Goal: Transaction & Acquisition: Purchase product/service

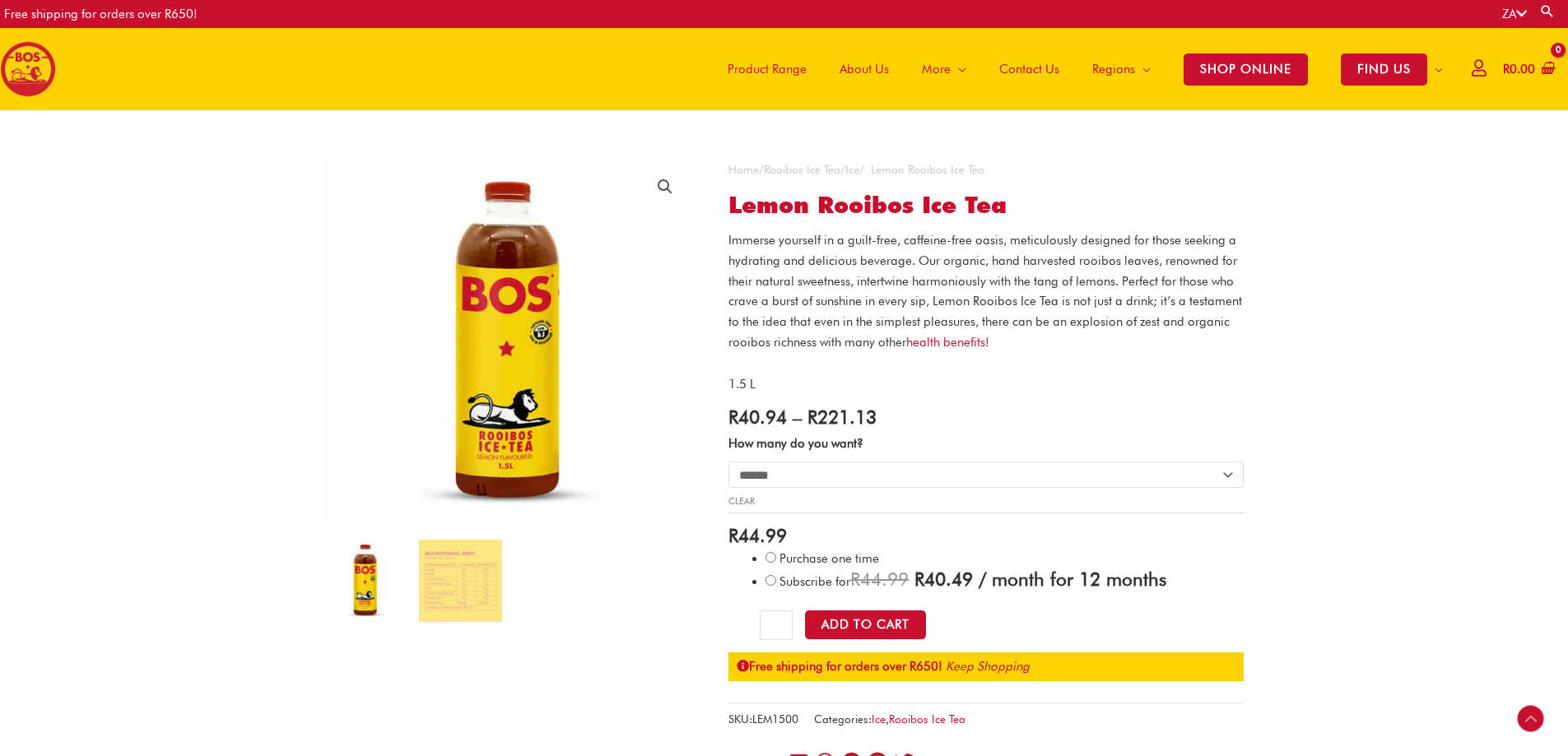
select select "******"
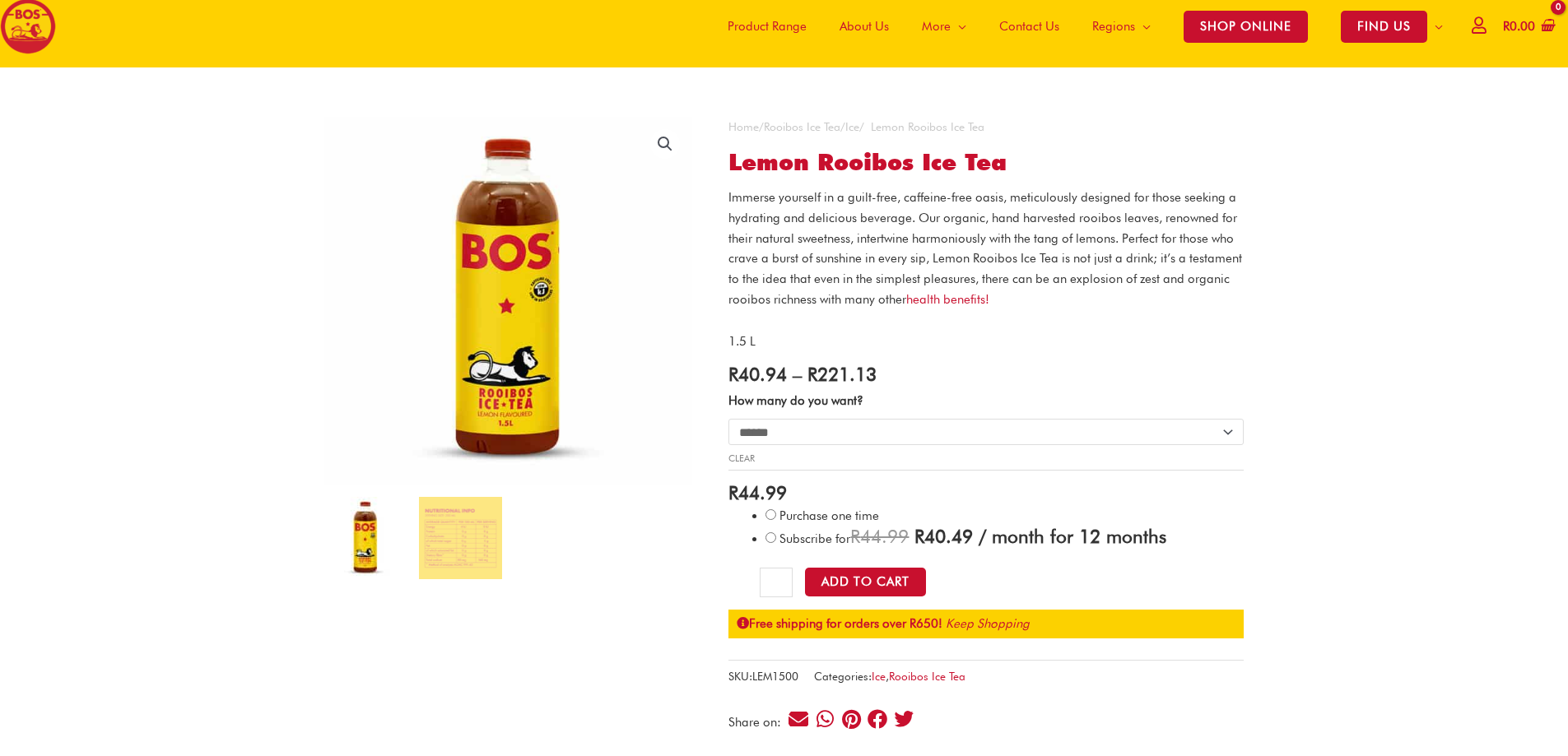
scroll to position [83, 0]
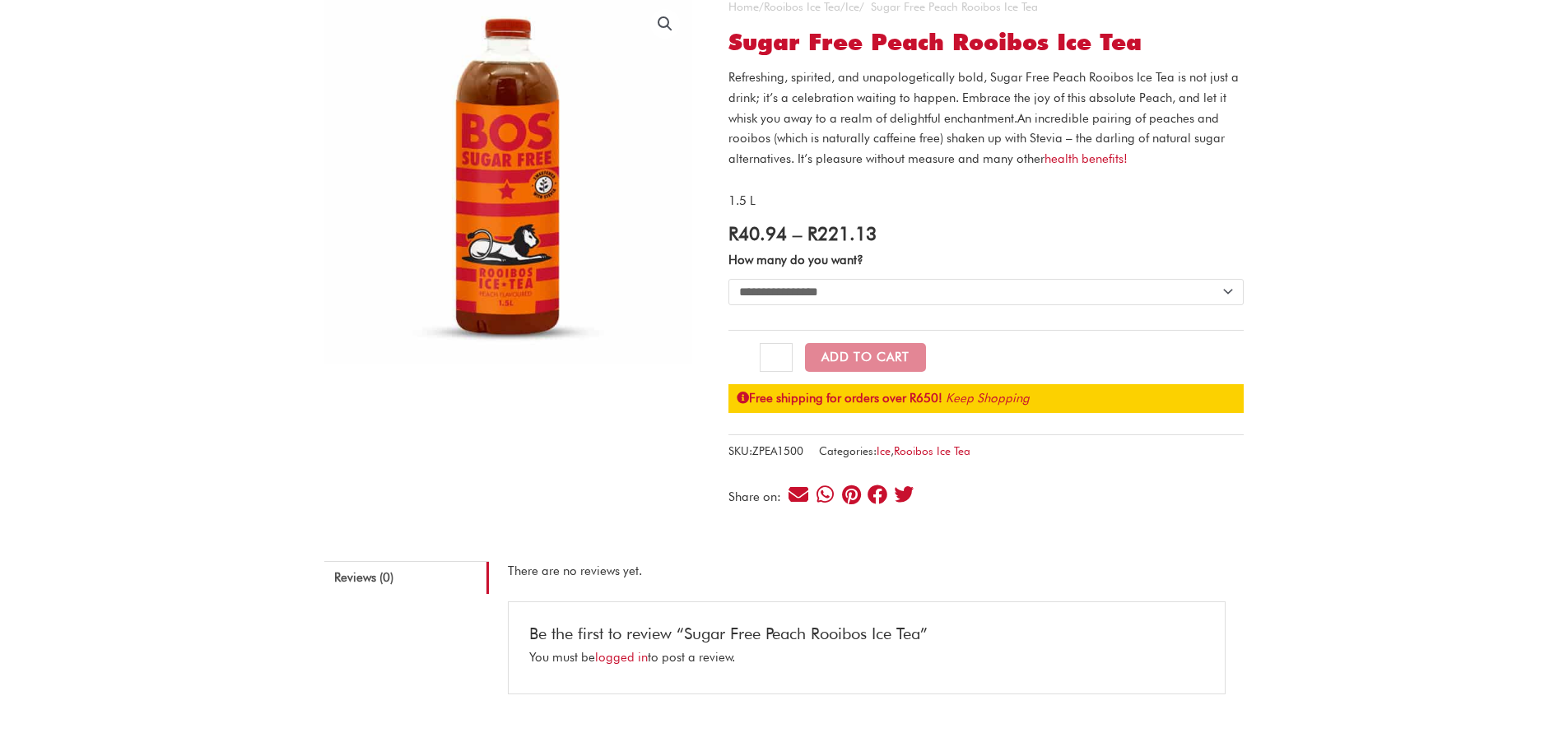
scroll to position [83, 0]
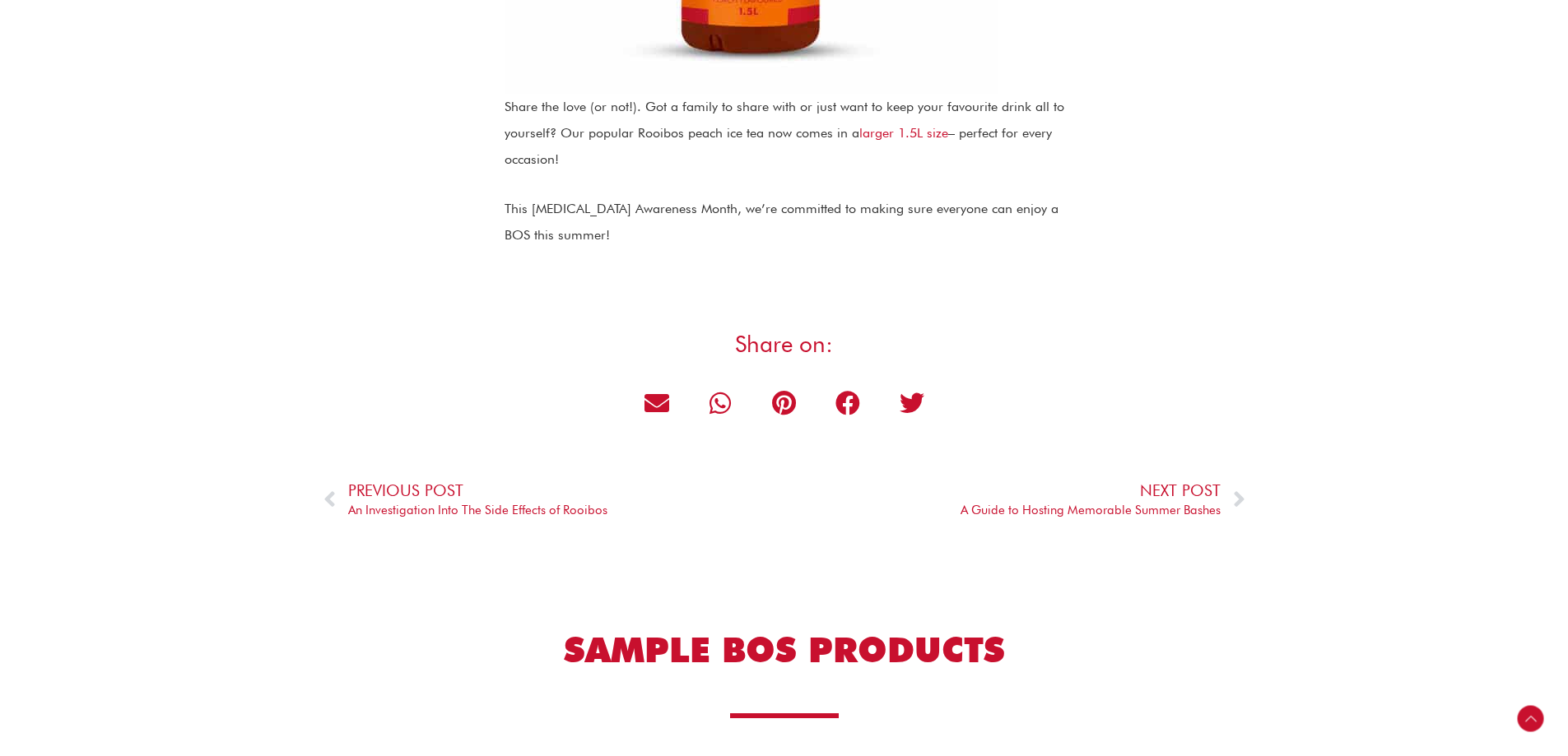
scroll to position [3868, 0]
